Goal: Contribute content: Add original content to the website for others to see

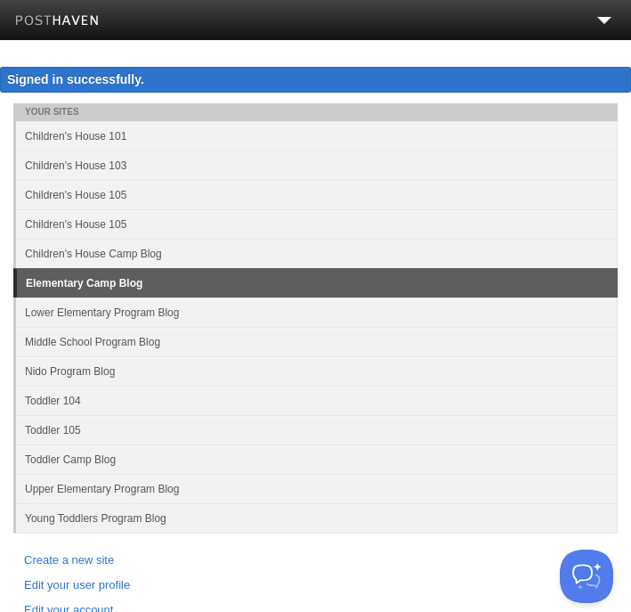
drag, startPoint x: 86, startPoint y: 57, endPoint x: -207, endPoint y: -54, distance: 314.2
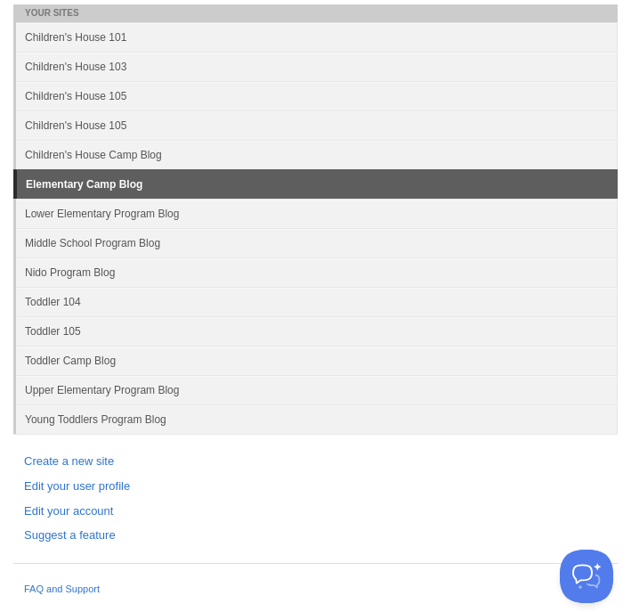
scroll to position [97, 0]
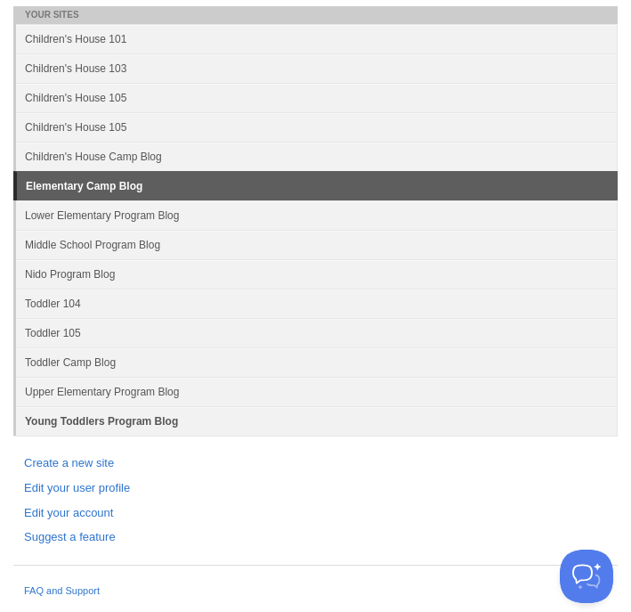
click at [233, 426] on link "Young Toddlers Program Blog" at bounding box center [317, 420] width 602 height 29
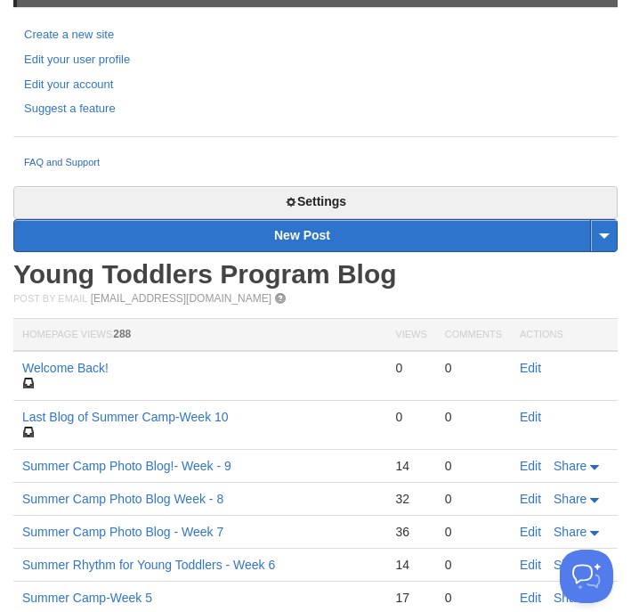
scroll to position [526, 0]
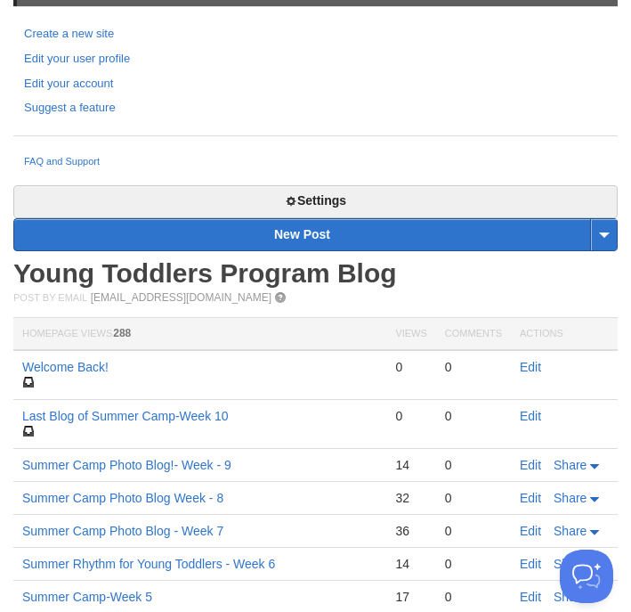
click at [48, 377] on div at bounding box center [199, 383] width 355 height 16
click at [60, 364] on link "Welcome Back!" at bounding box center [65, 367] width 86 height 14
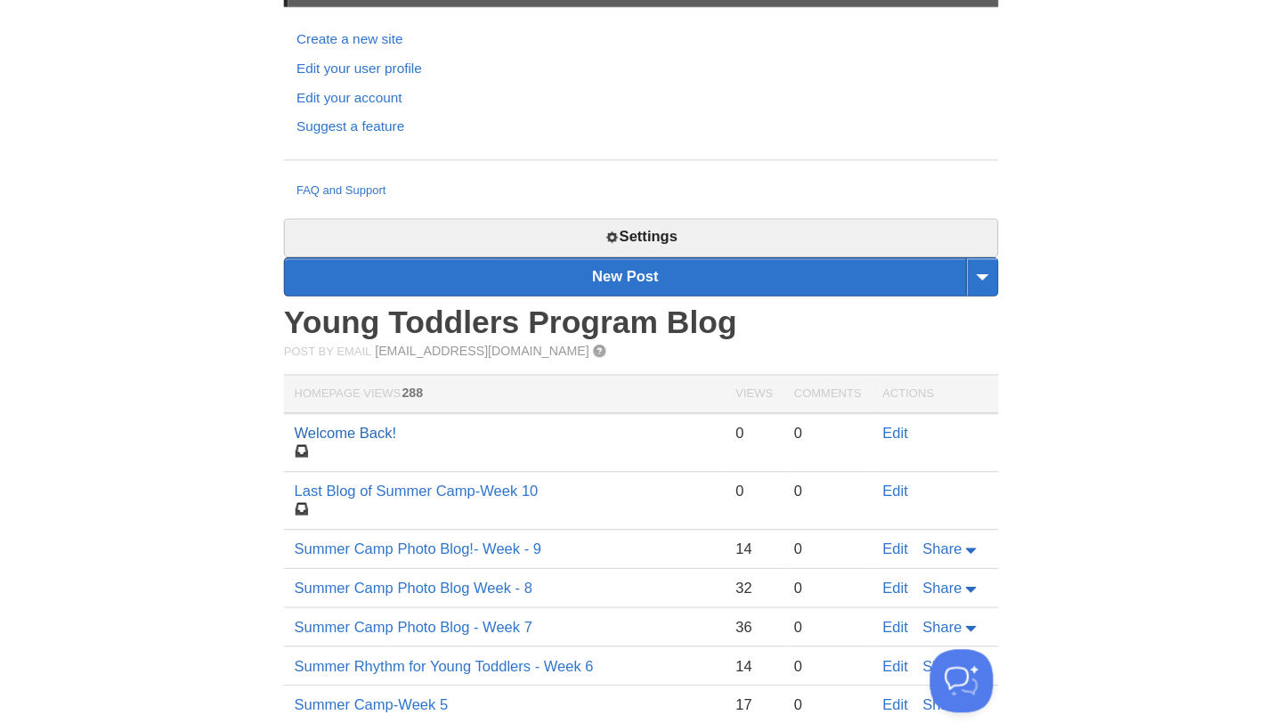
scroll to position [117, 0]
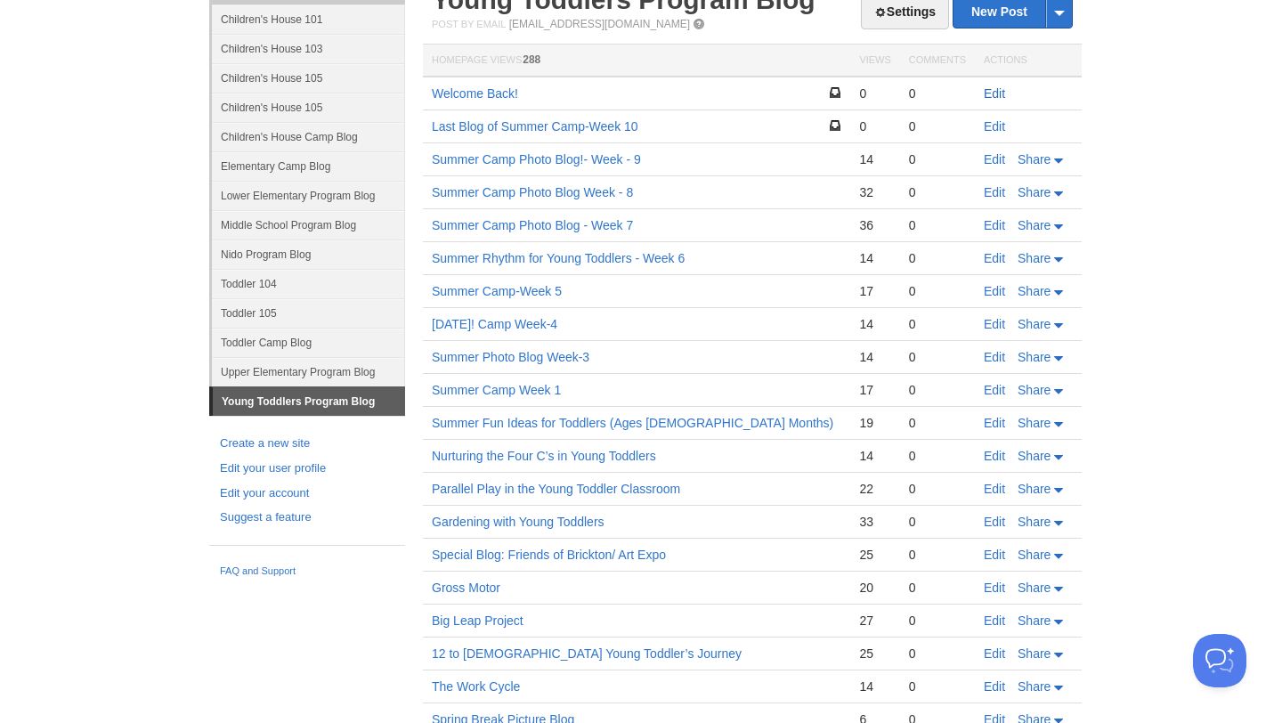
click at [999, 98] on link "Edit" at bounding box center [994, 93] width 21 height 14
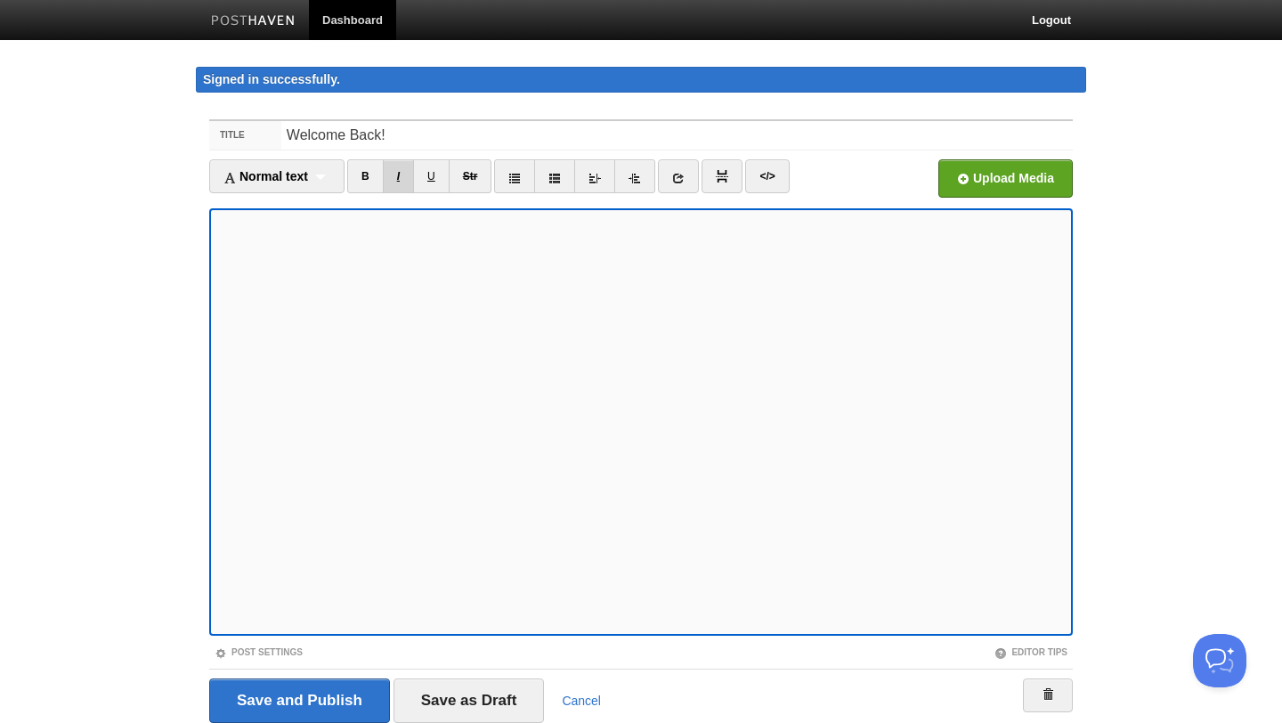
click at [408, 175] on link "I" at bounding box center [398, 176] width 31 height 34
click at [373, 165] on link "B" at bounding box center [365, 176] width 37 height 34
click at [395, 176] on link "I" at bounding box center [398, 176] width 31 height 34
click at [394, 183] on link "I" at bounding box center [398, 176] width 31 height 34
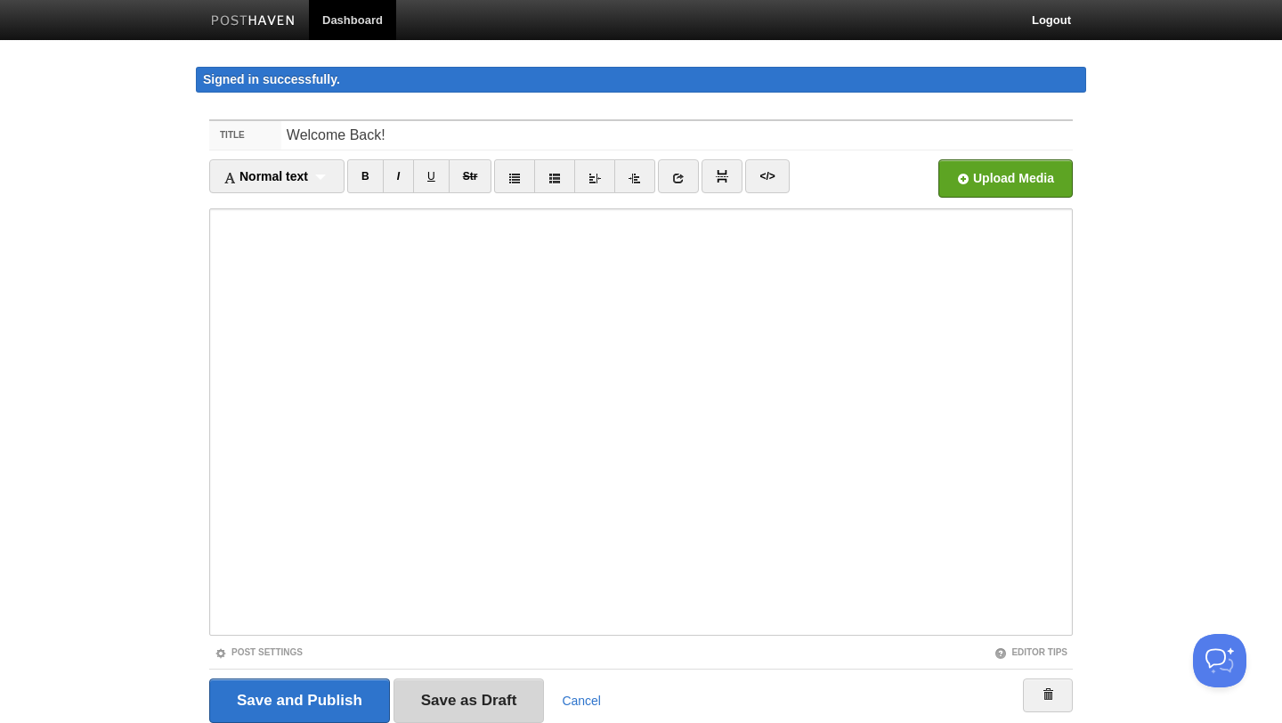
click at [479, 696] on input "Save as Draft" at bounding box center [469, 701] width 151 height 45
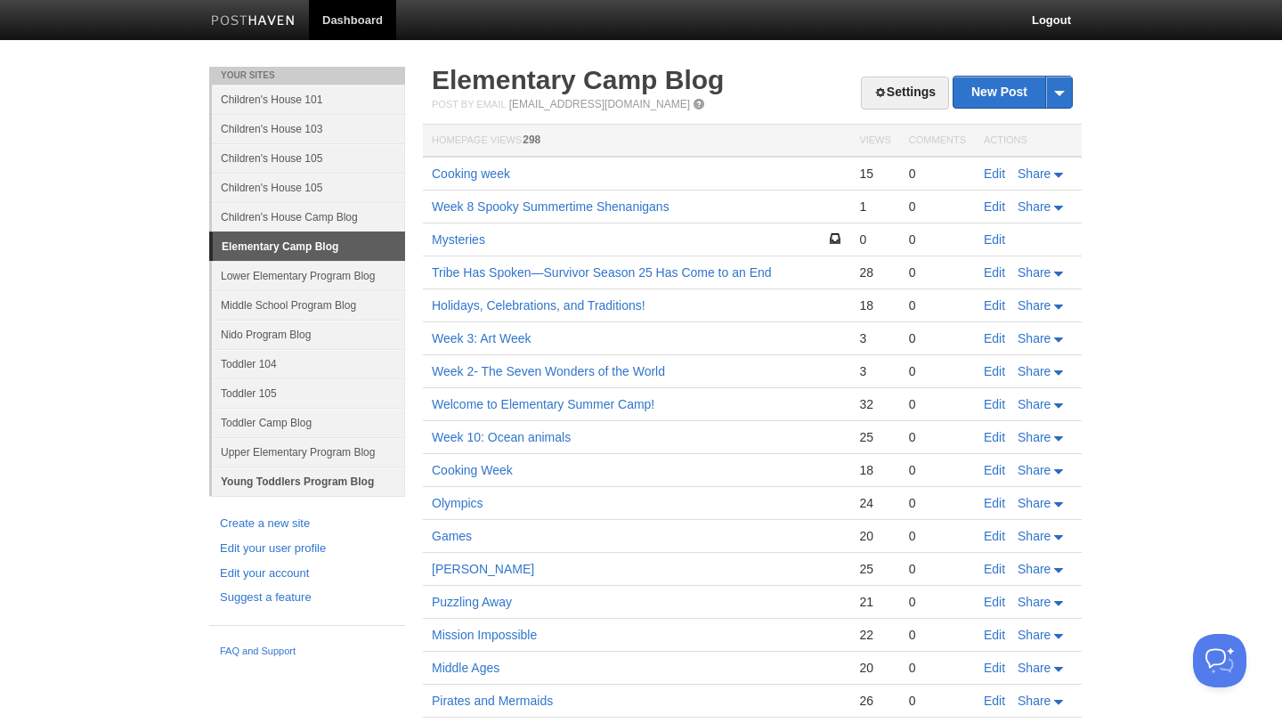
click at [349, 483] on link "Young Toddlers Program Blog" at bounding box center [308, 481] width 193 height 29
click at [349, 485] on link "Young Toddlers Program Blog" at bounding box center [308, 481] width 193 height 29
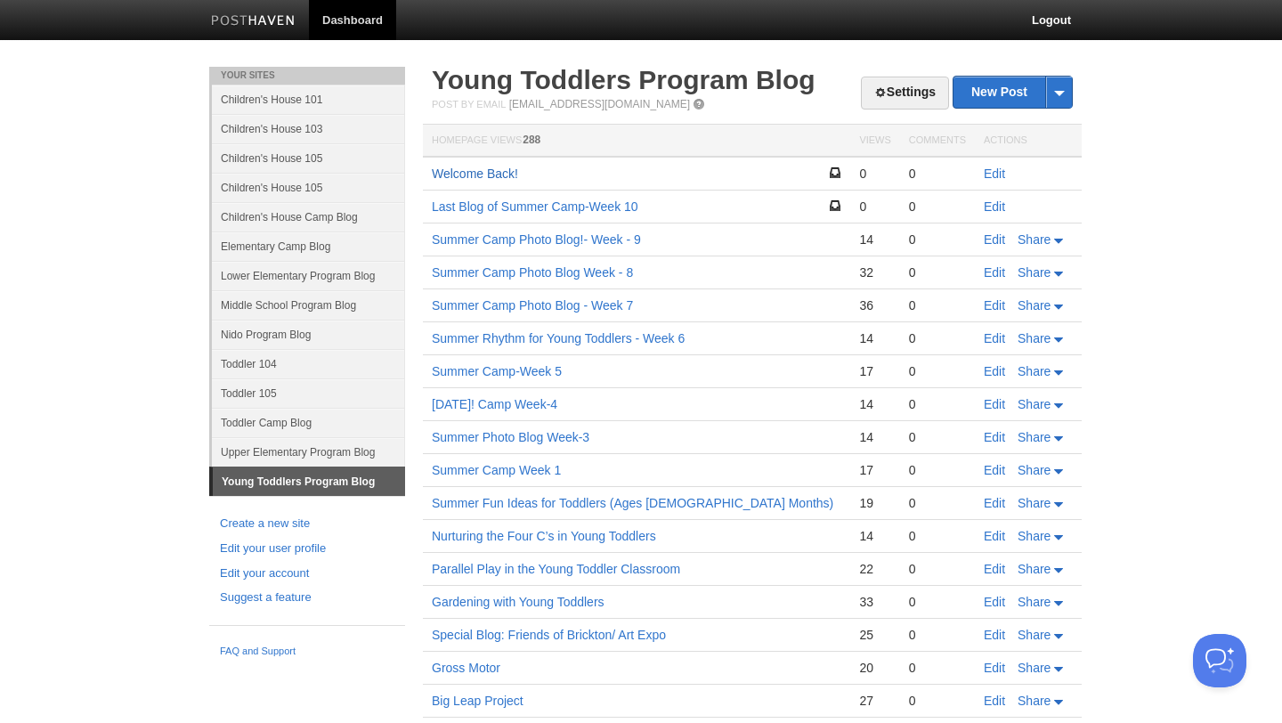
click at [505, 170] on link "Welcome Back!" at bounding box center [475, 174] width 86 height 14
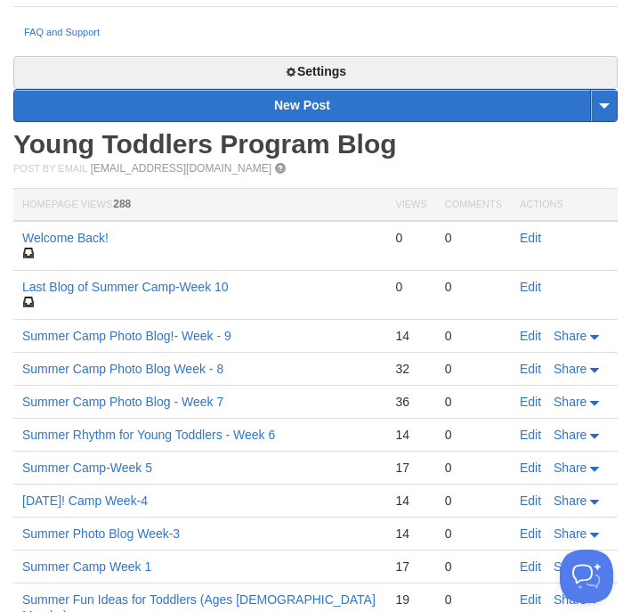
scroll to position [618, 0]
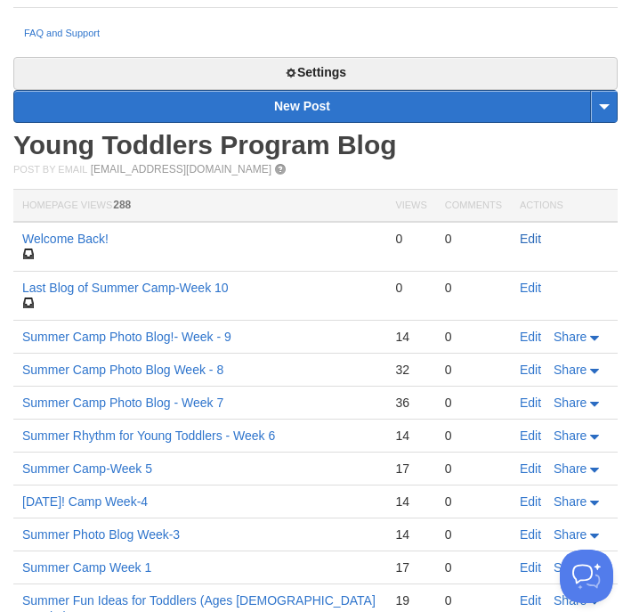
click at [533, 244] on link "Edit" at bounding box center [530, 239] width 21 height 14
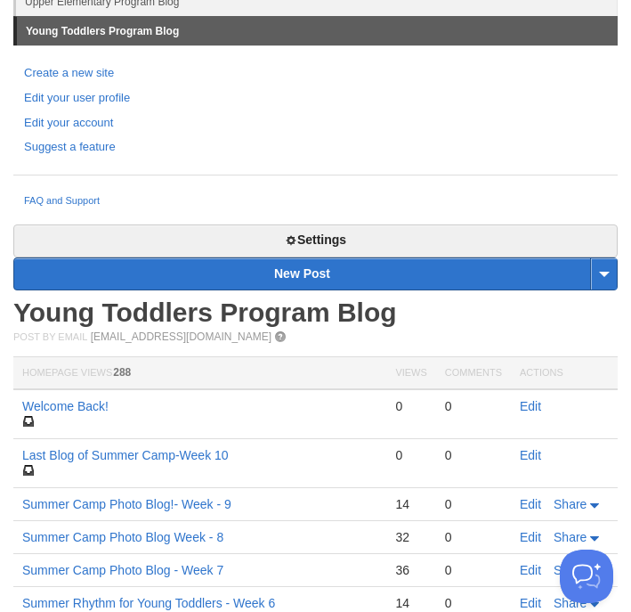
scroll to position [528, 0]
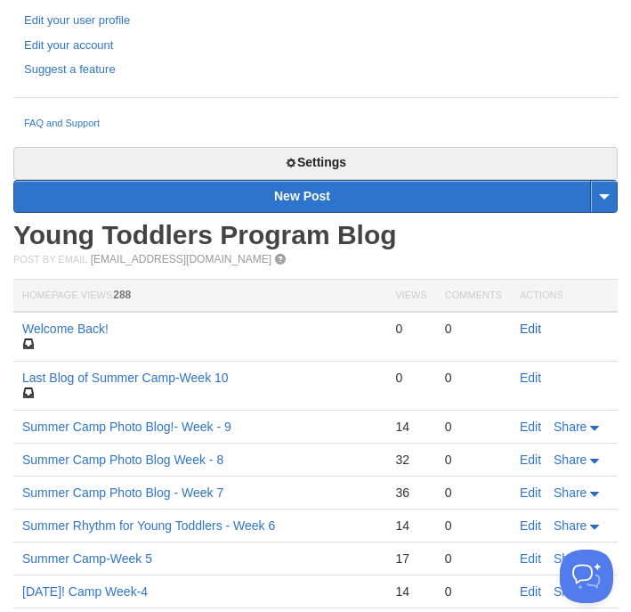
click at [537, 331] on link "Edit" at bounding box center [530, 328] width 21 height 14
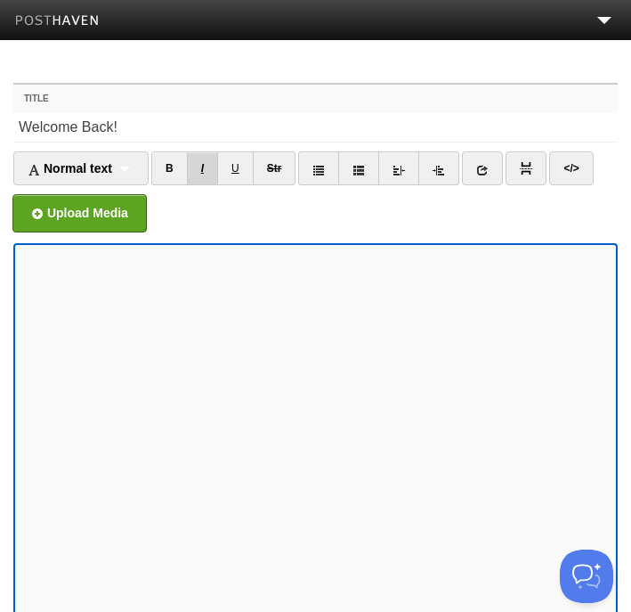
click at [194, 170] on link "I" at bounding box center [202, 168] width 31 height 34
click at [175, 168] on link "B" at bounding box center [169, 168] width 37 height 34
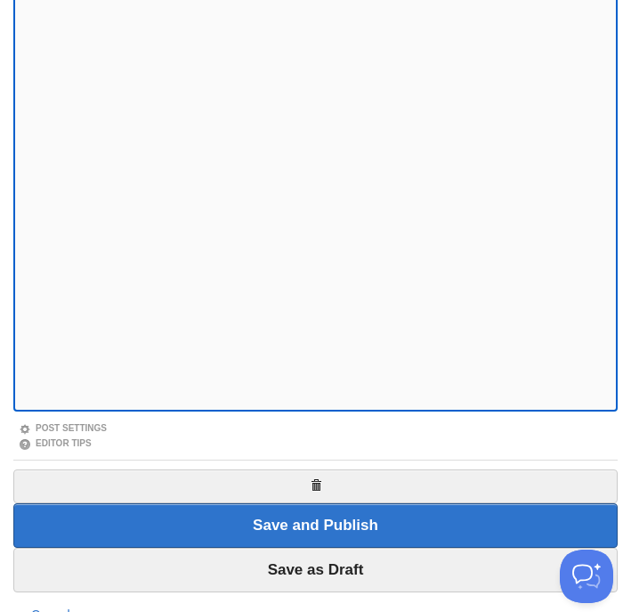
scroll to position [333, 0]
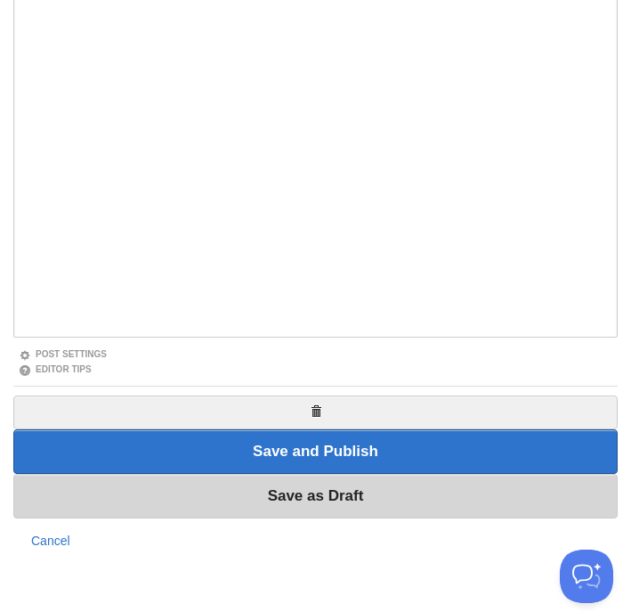
click at [287, 505] on input "Save as Draft" at bounding box center [315, 496] width 605 height 45
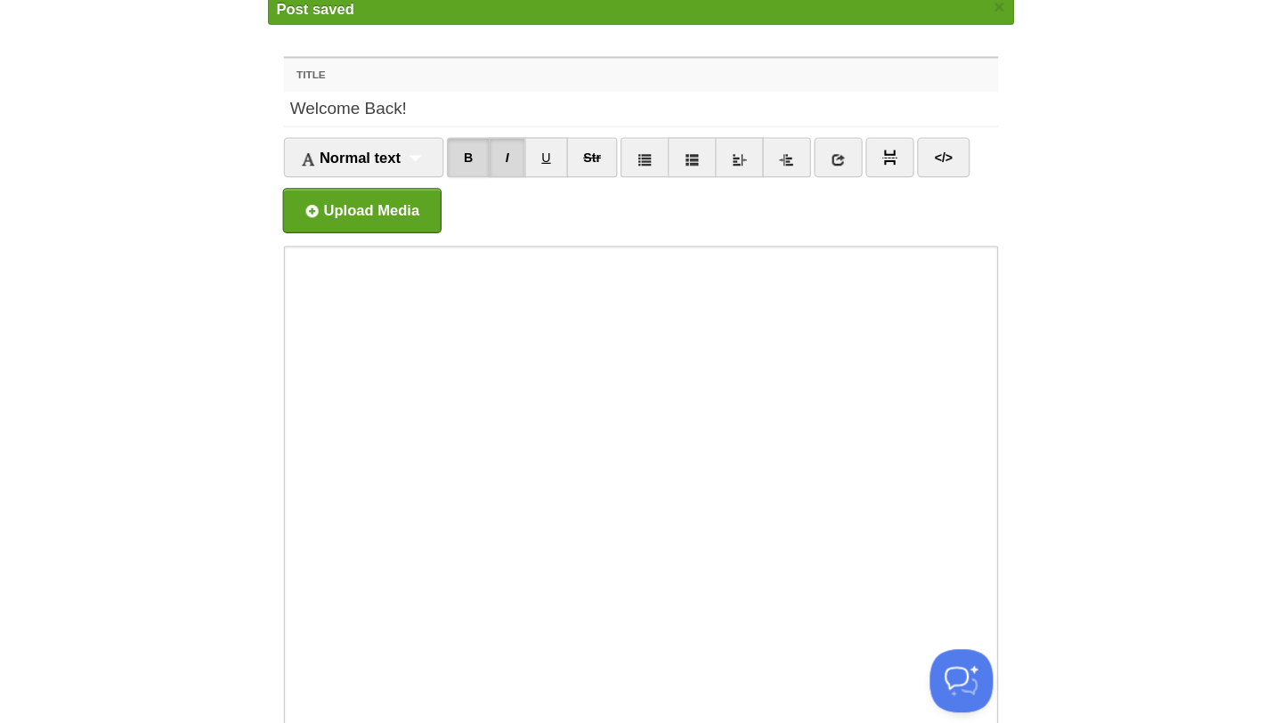
scroll to position [67, 0]
